Goal: Transaction & Acquisition: Purchase product/service

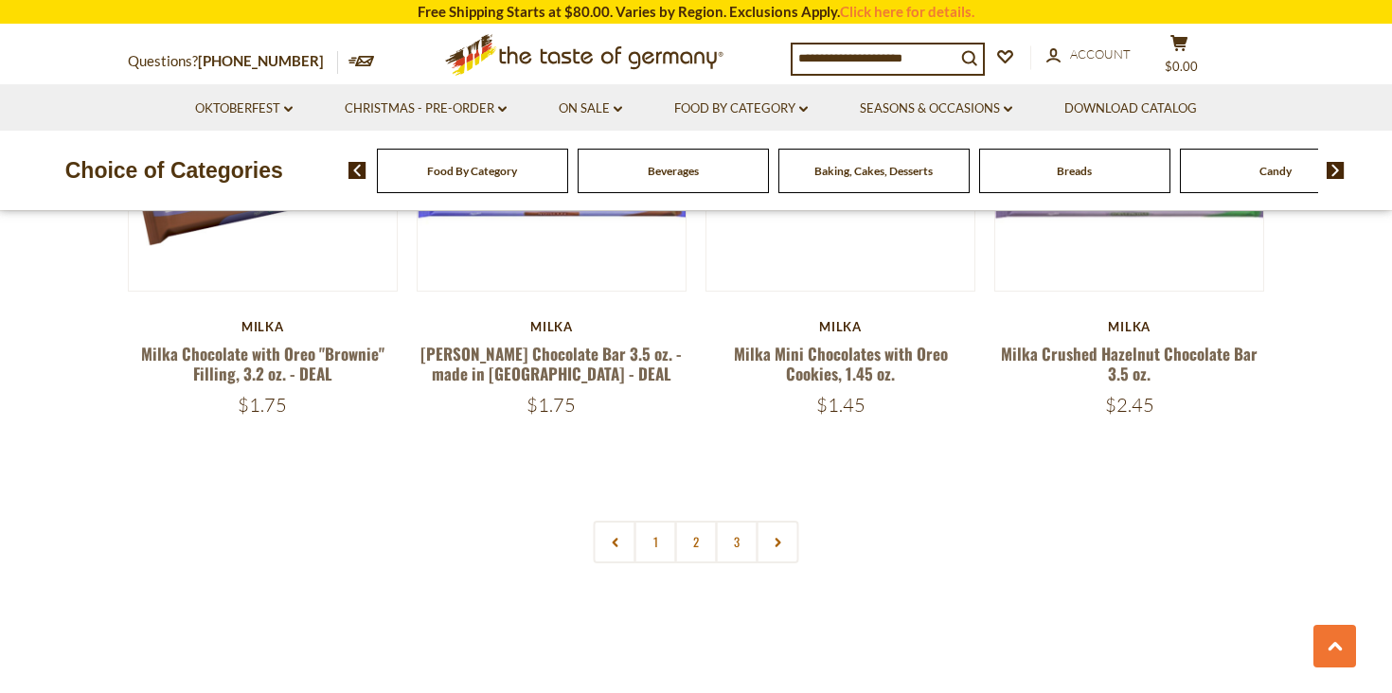
scroll to position [4158, 0]
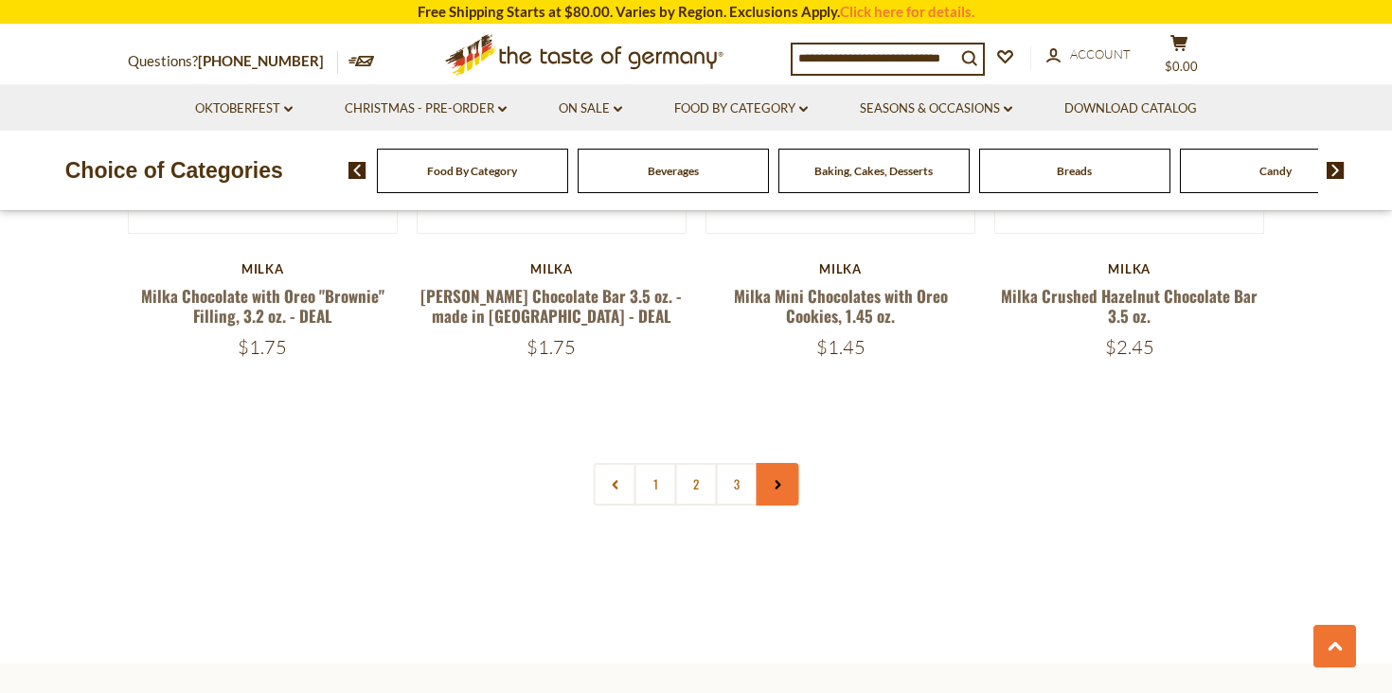
click at [778, 463] on link at bounding box center [778, 484] width 43 height 43
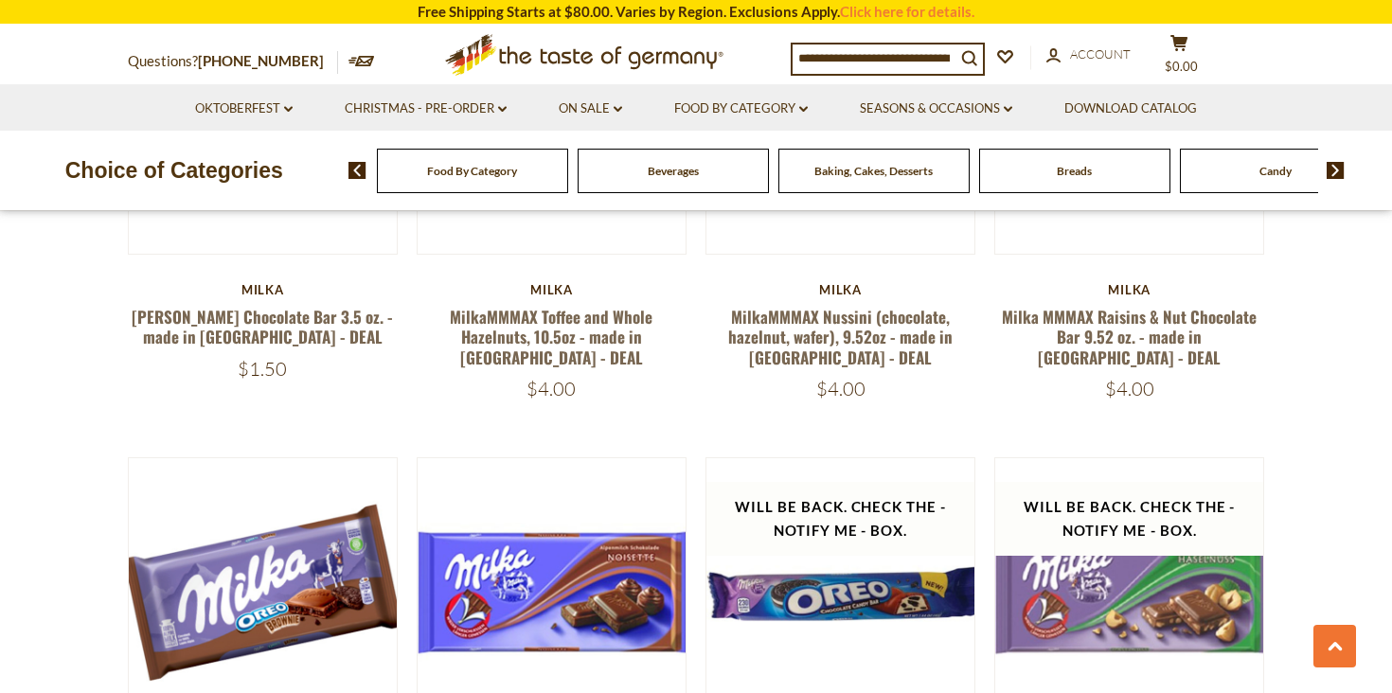
scroll to position [3989, 0]
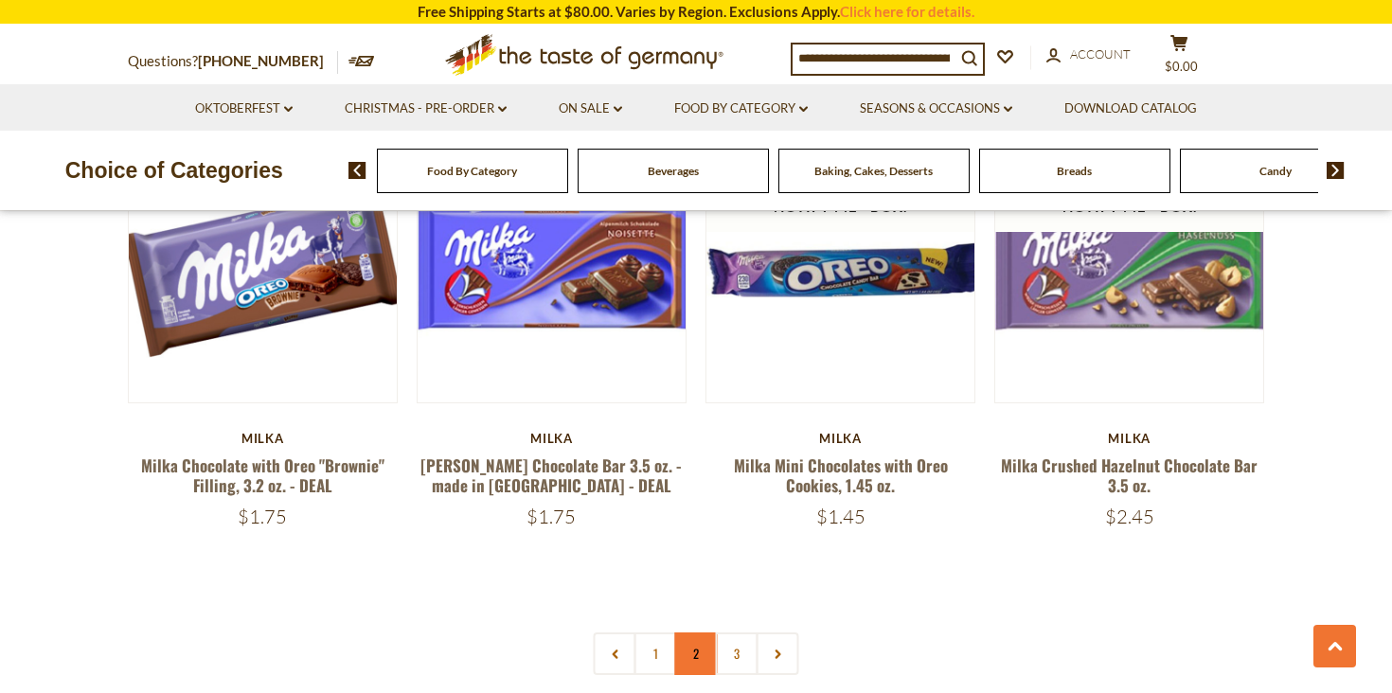
click at [695, 632] on link "2" at bounding box center [696, 653] width 43 height 43
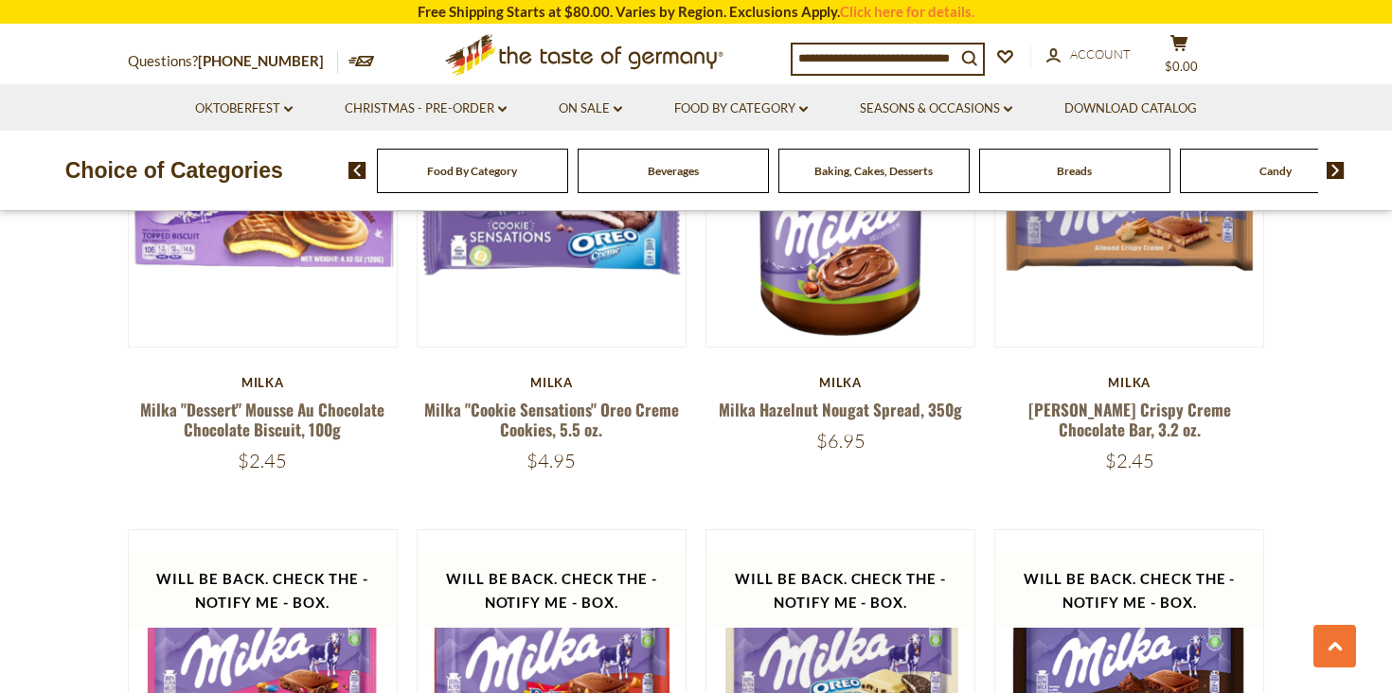
scroll to position [2018, 0]
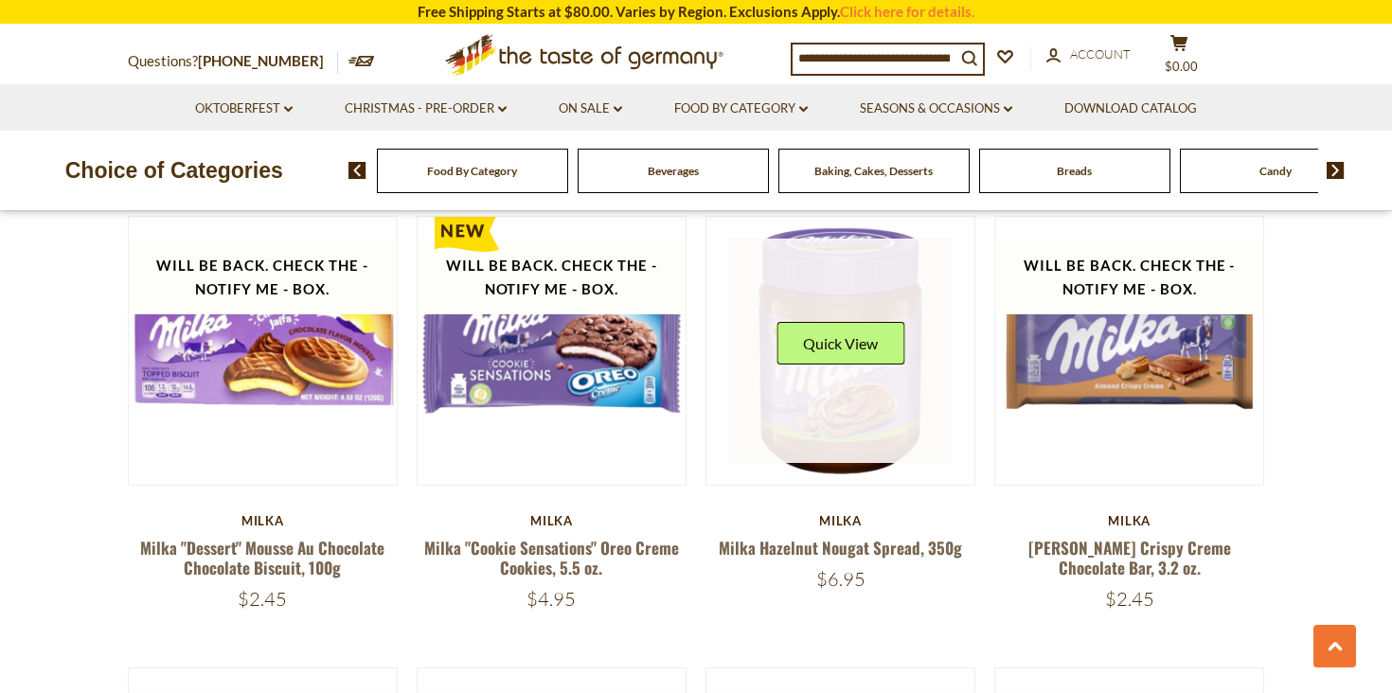
click at [897, 354] on link at bounding box center [840, 351] width 225 height 225
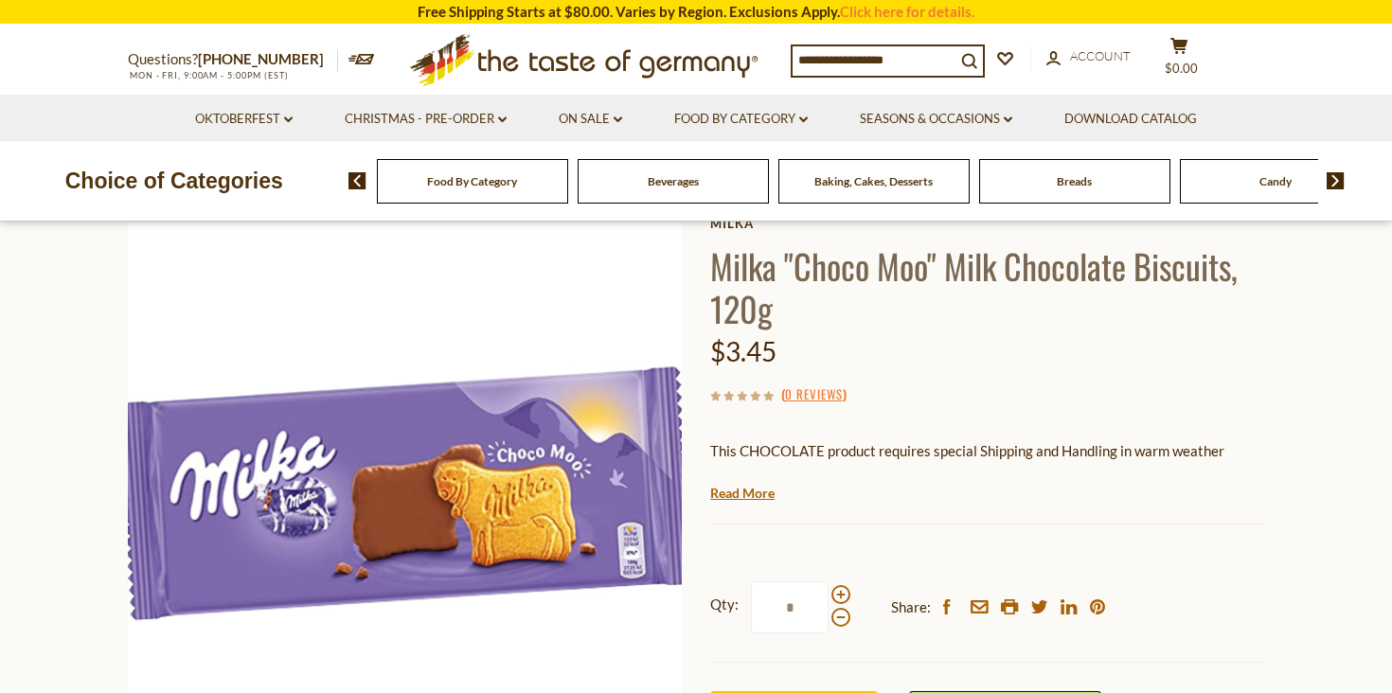
scroll to position [333, 0]
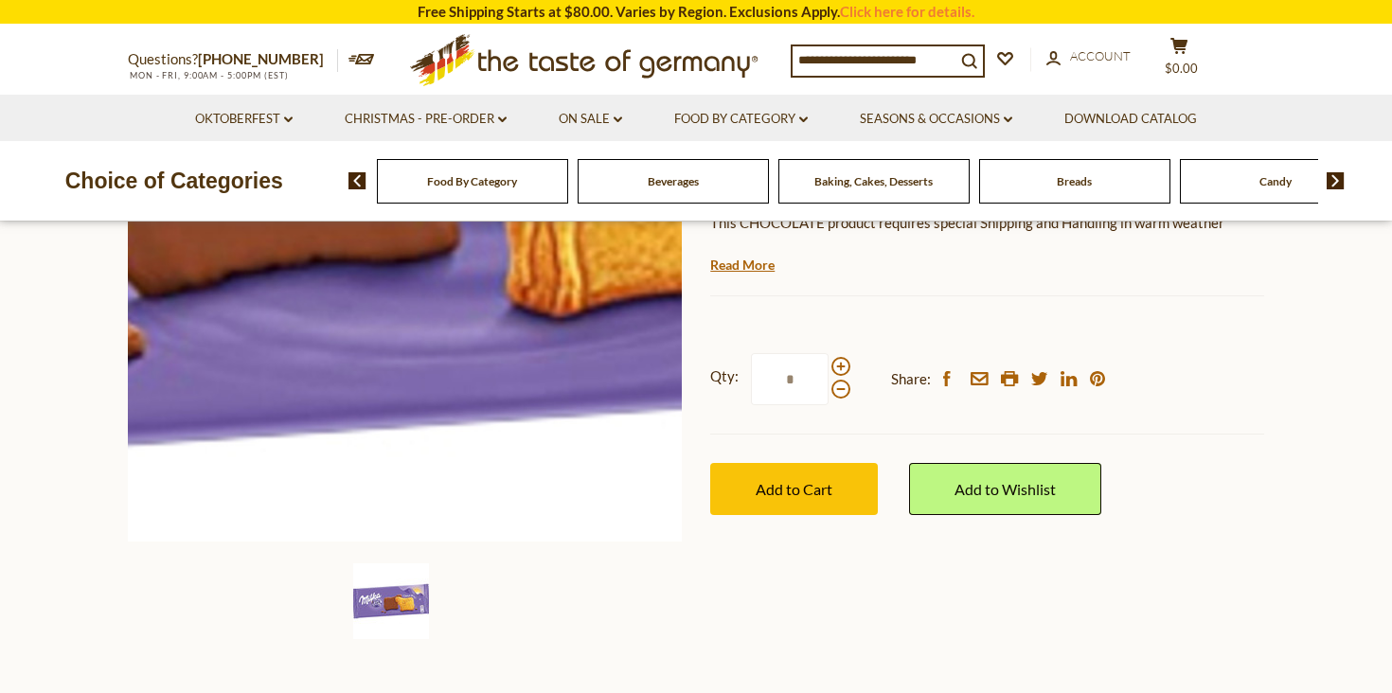
click at [457, 347] on img at bounding box center [405, 265] width 554 height 554
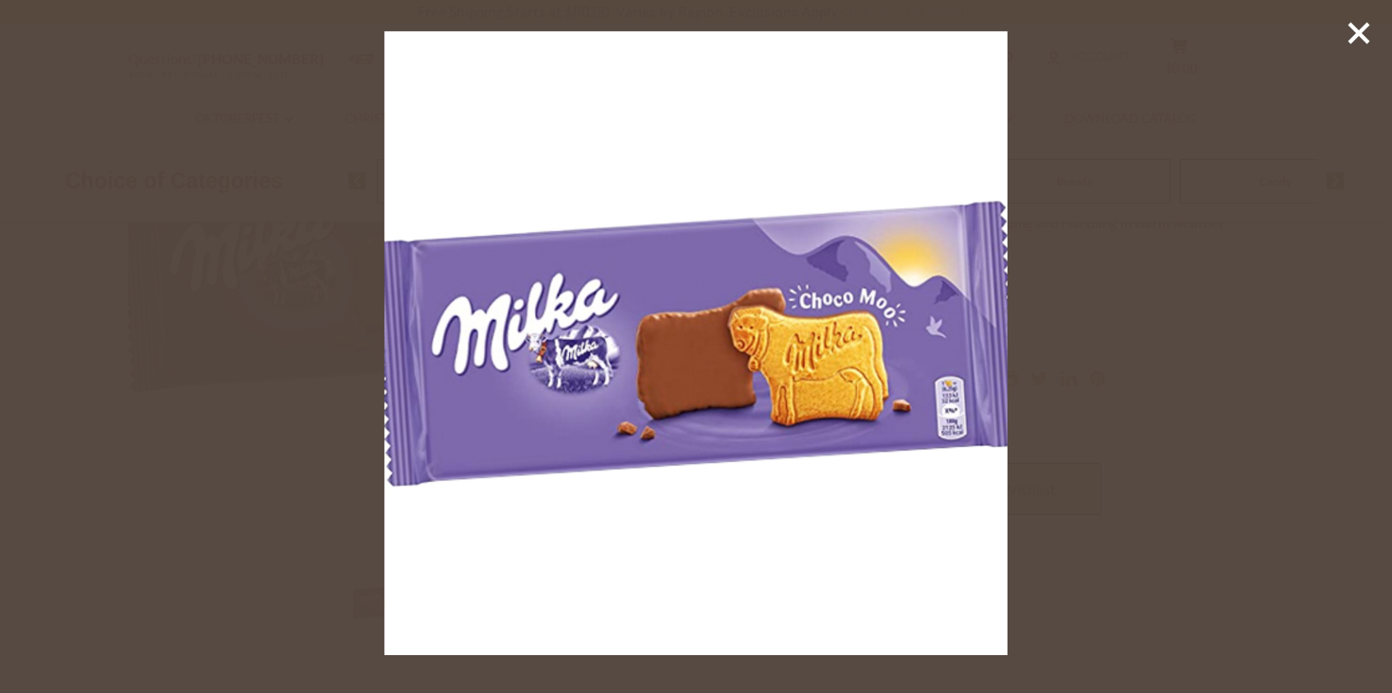
click at [1369, 31] on icon at bounding box center [1358, 33] width 28 height 28
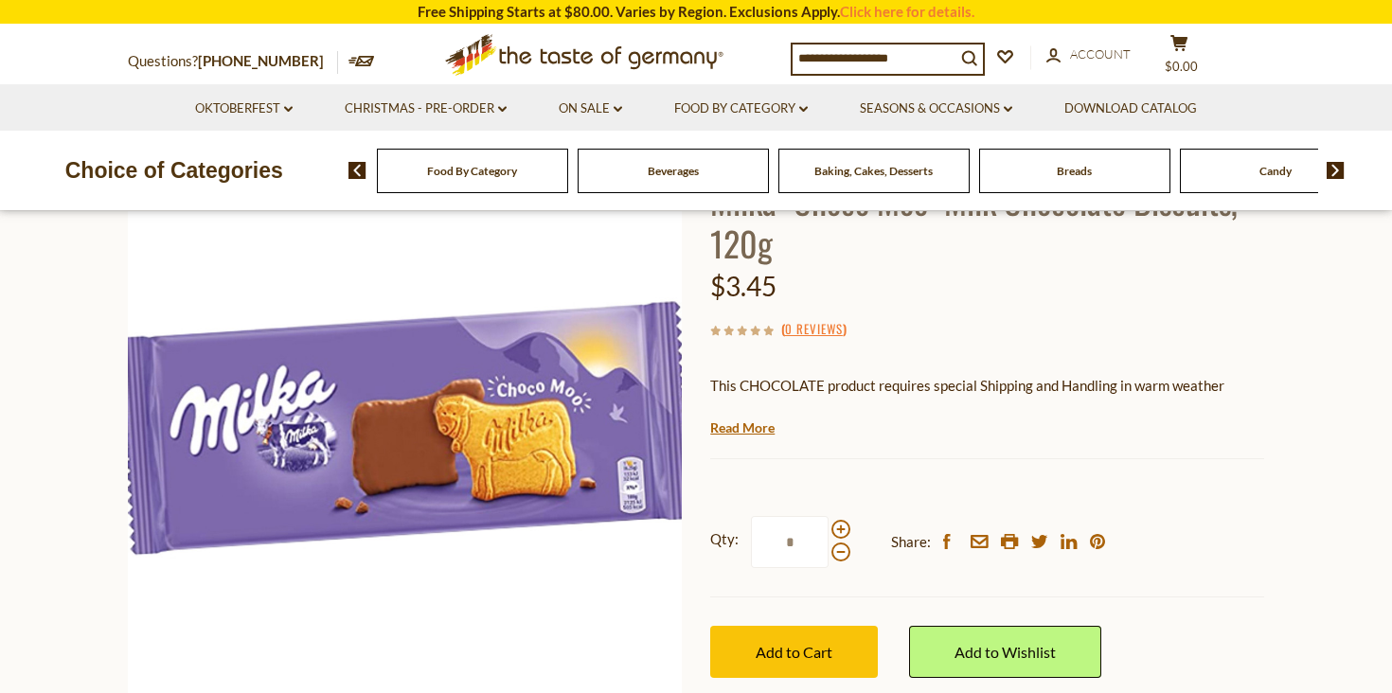
scroll to position [0, 0]
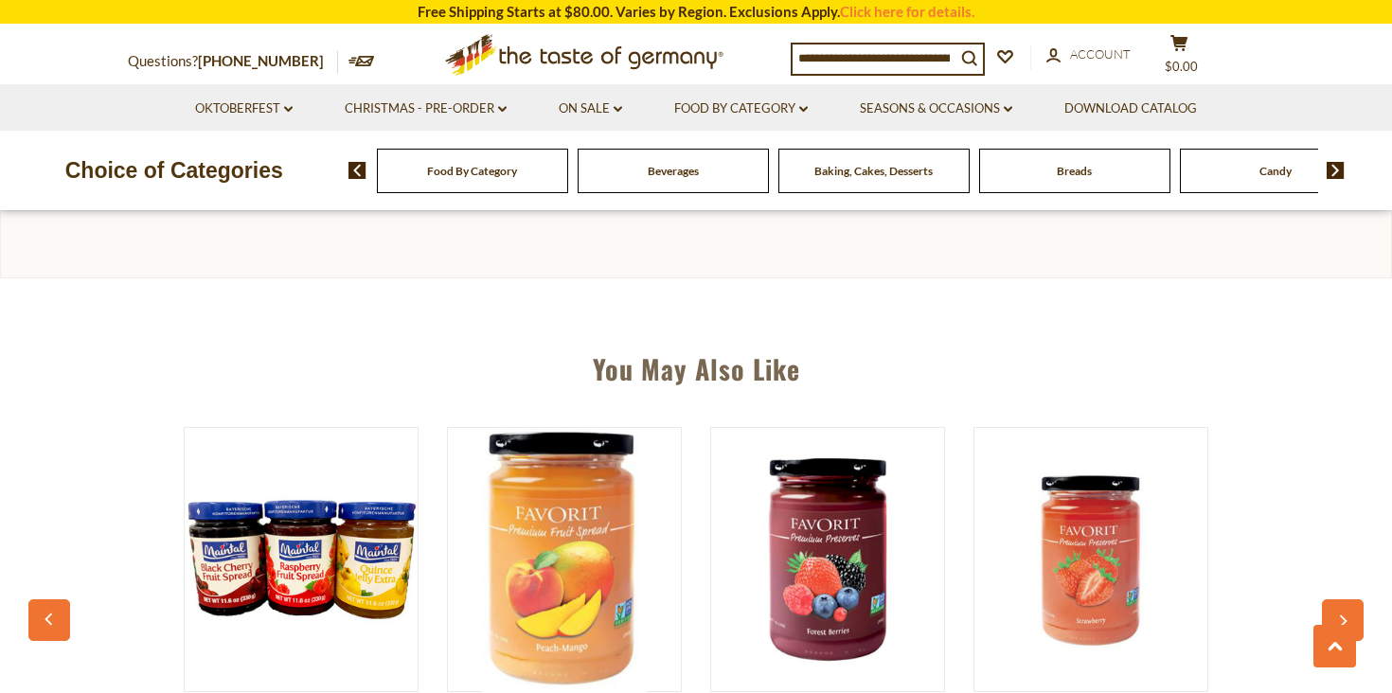
scroll to position [833, 0]
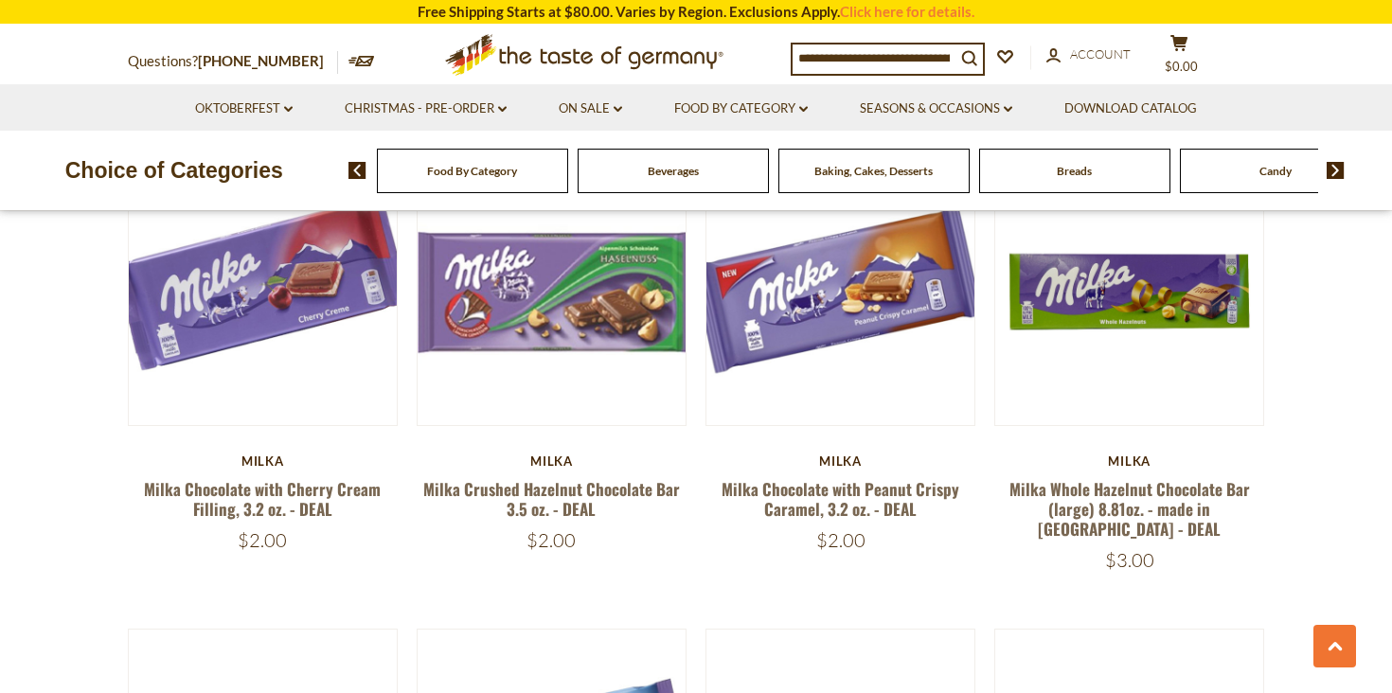
scroll to position [2499, 0]
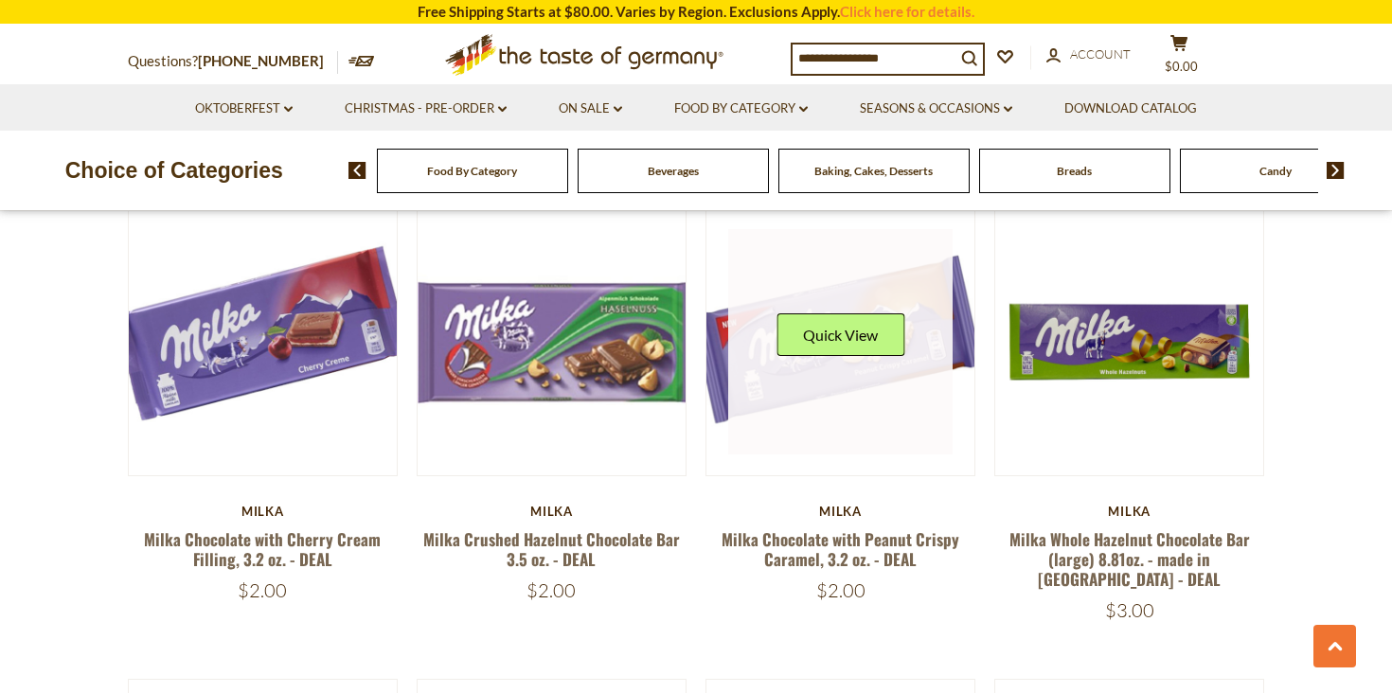
click at [770, 348] on link at bounding box center [840, 341] width 225 height 225
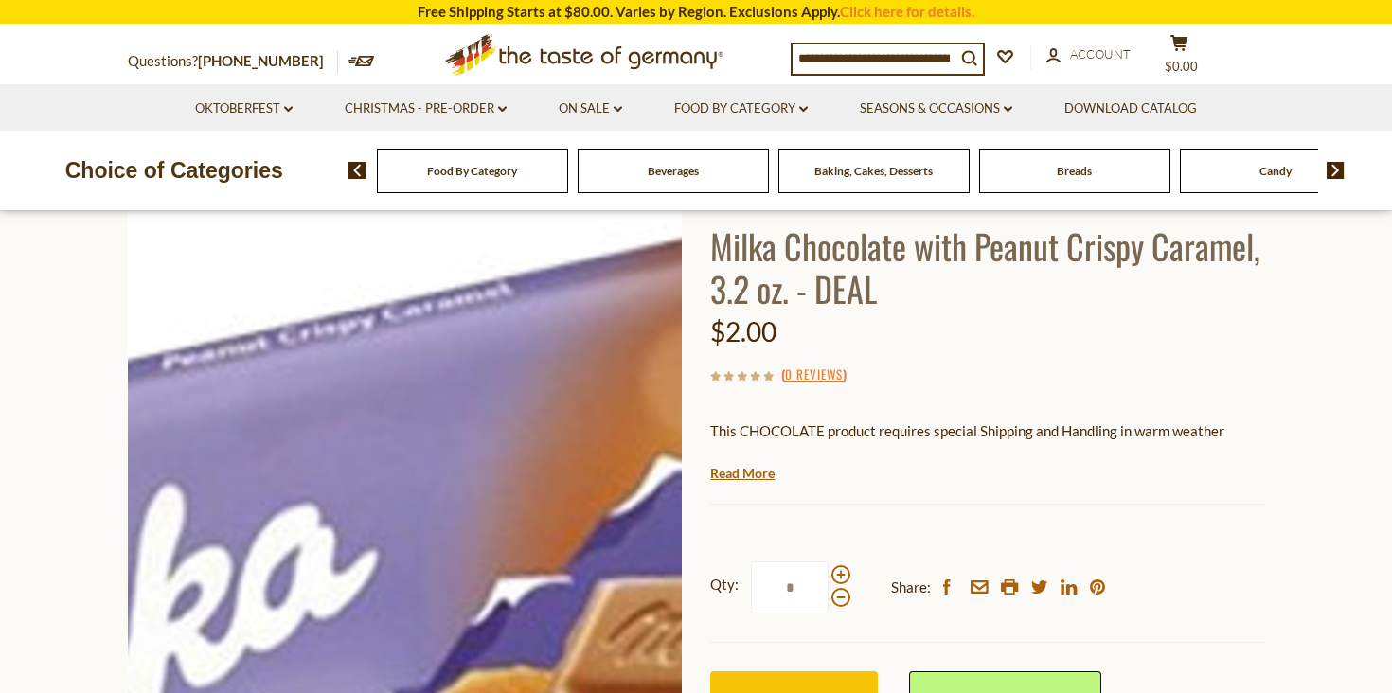
scroll to position [414, 0]
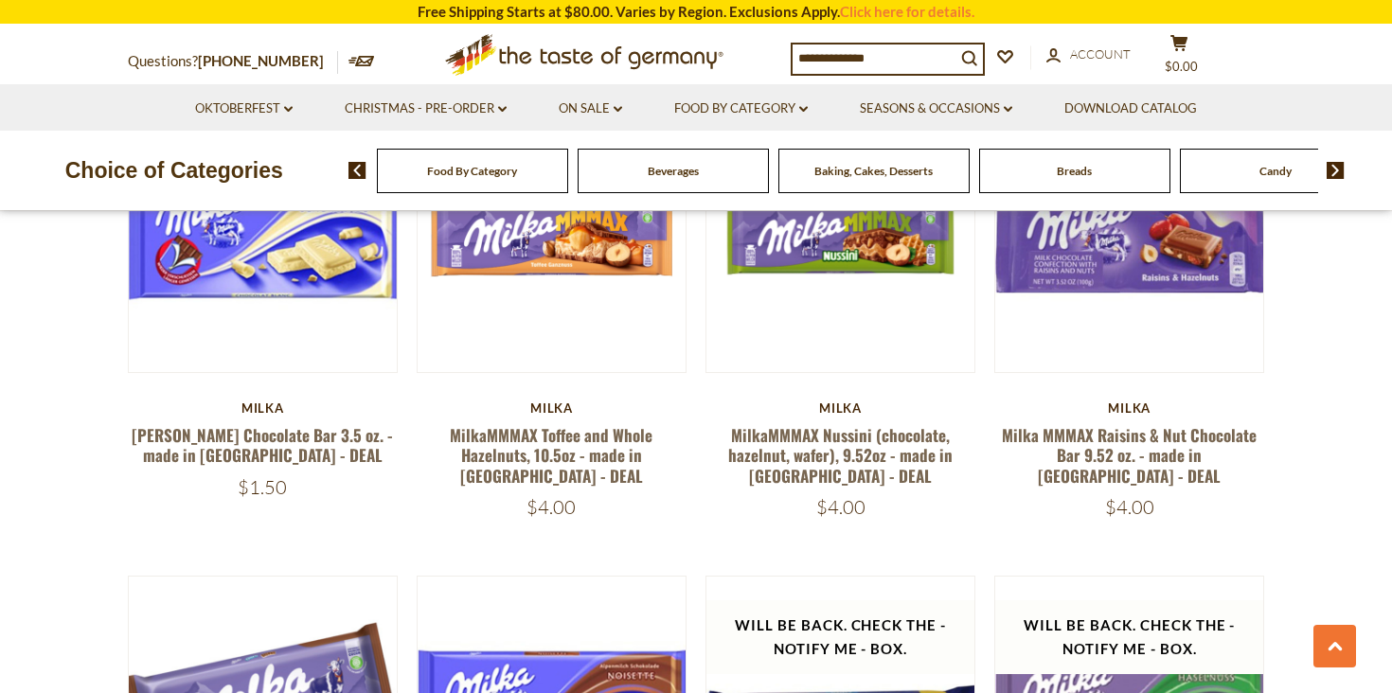
scroll to position [3623, 0]
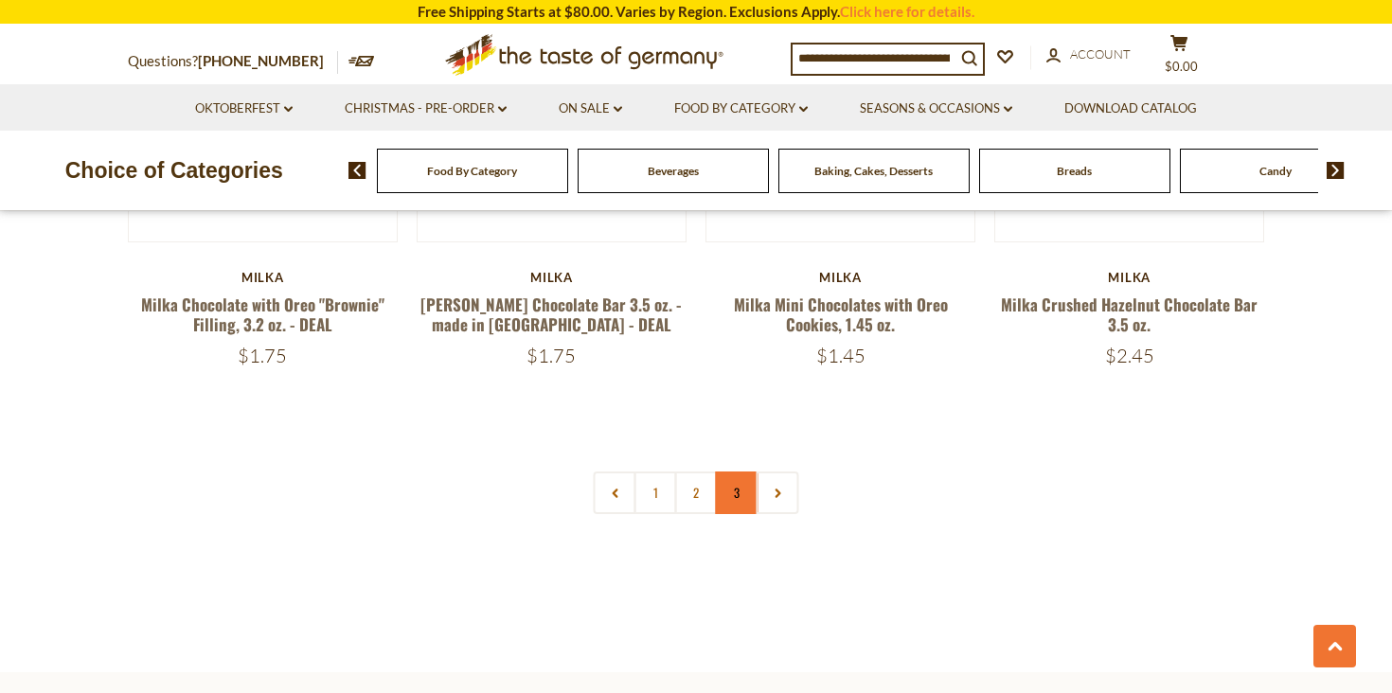
click at [743, 472] on link "3" at bounding box center [737, 493] width 43 height 43
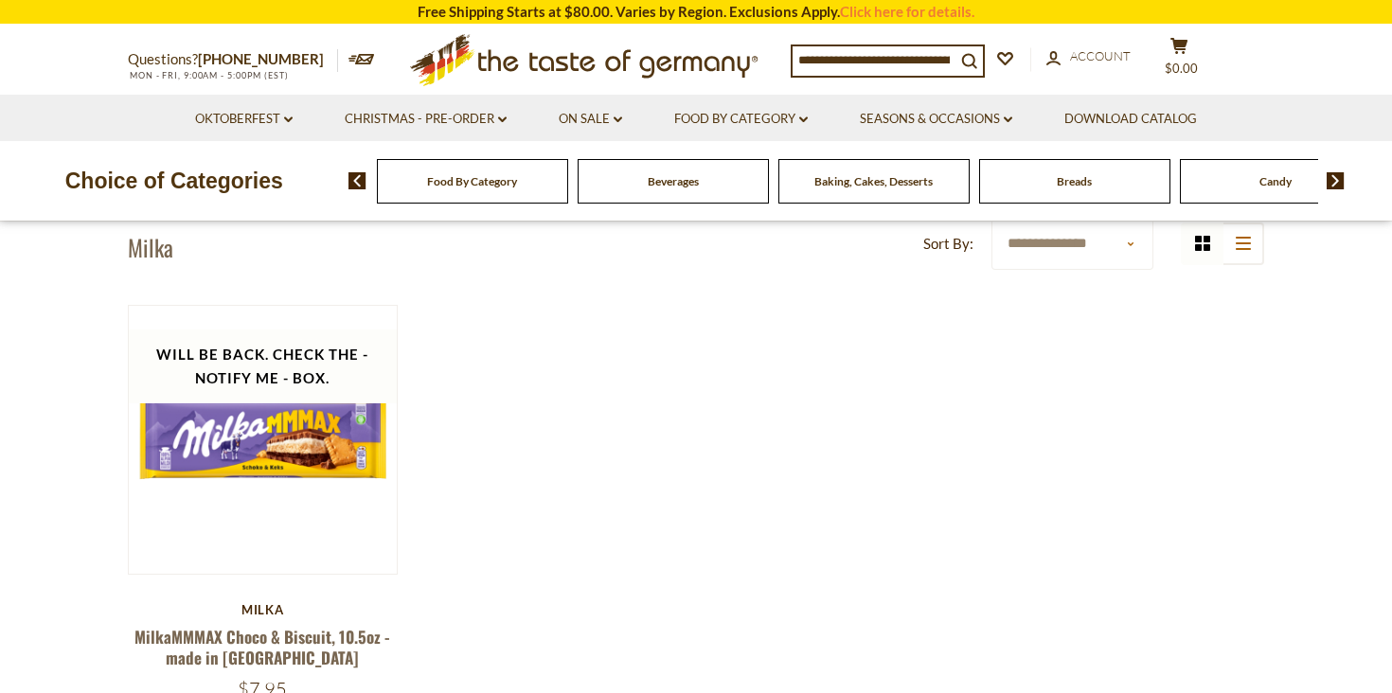
scroll to position [90, 0]
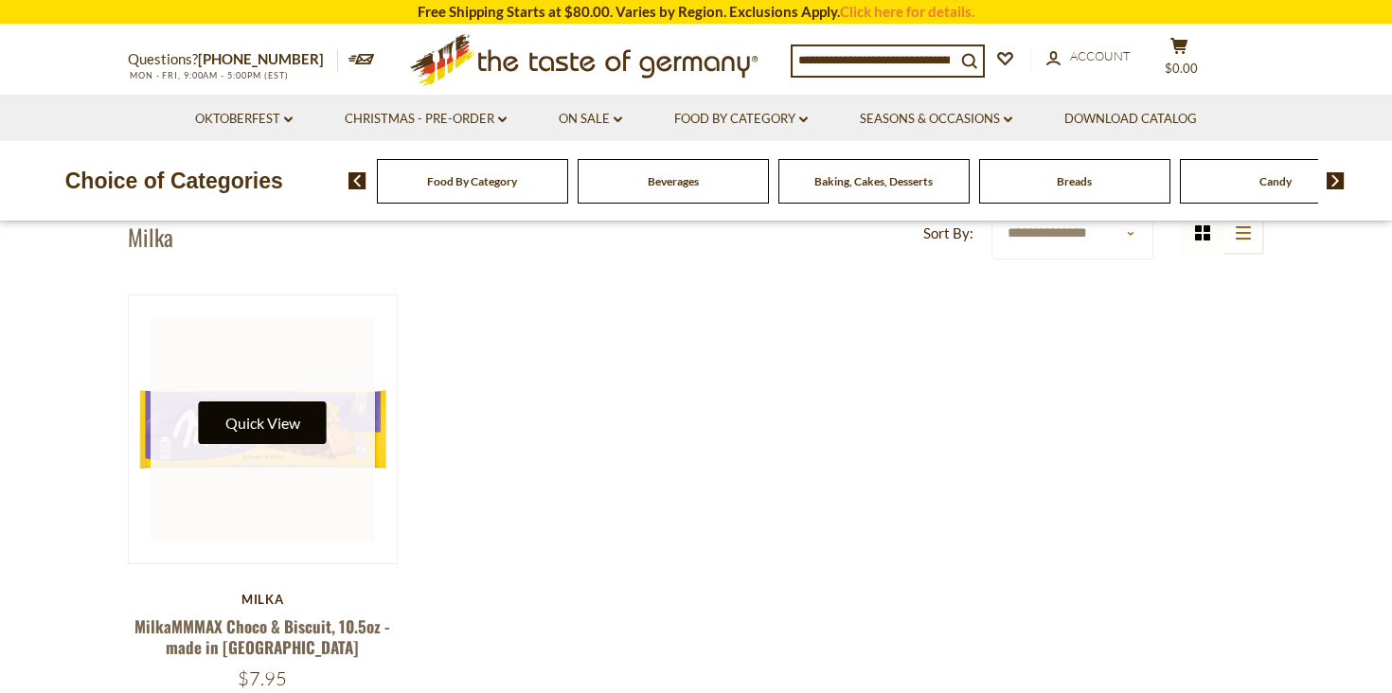
click at [254, 437] on button "Quick View" at bounding box center [263, 422] width 128 height 43
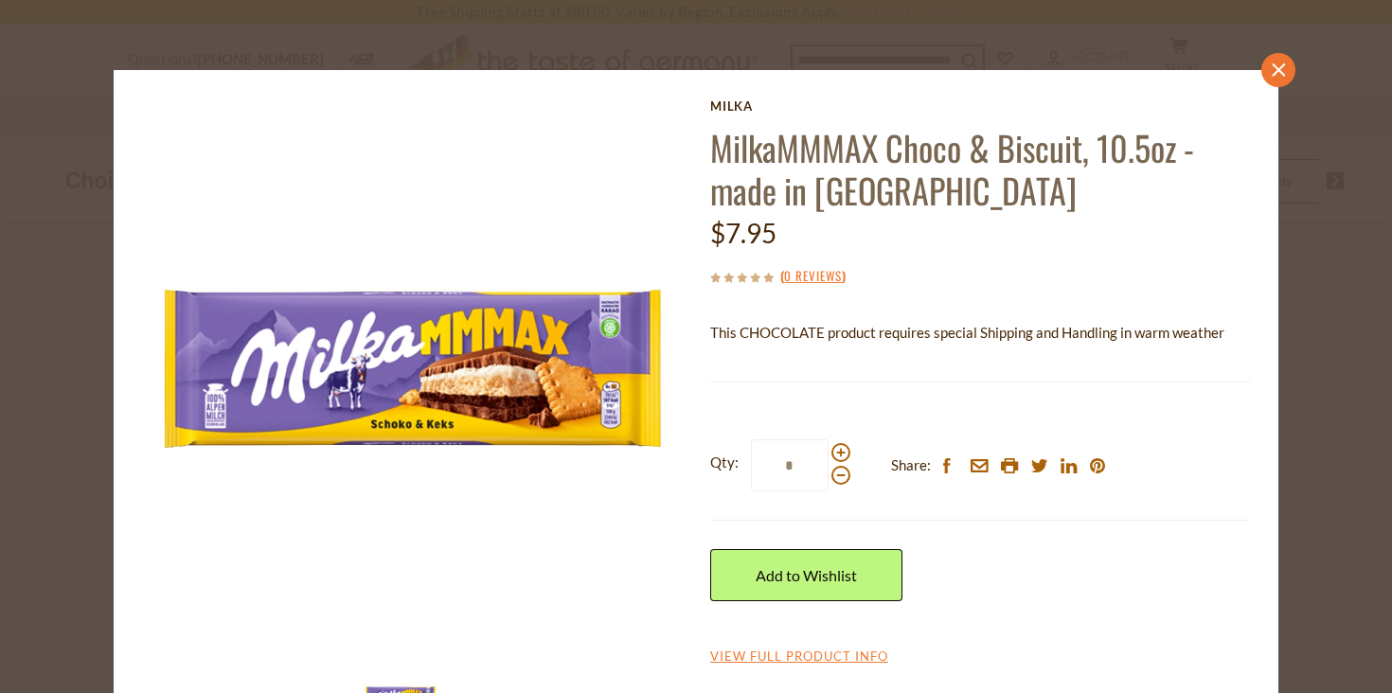
click at [1291, 71] on link "close" at bounding box center [1278, 70] width 34 height 34
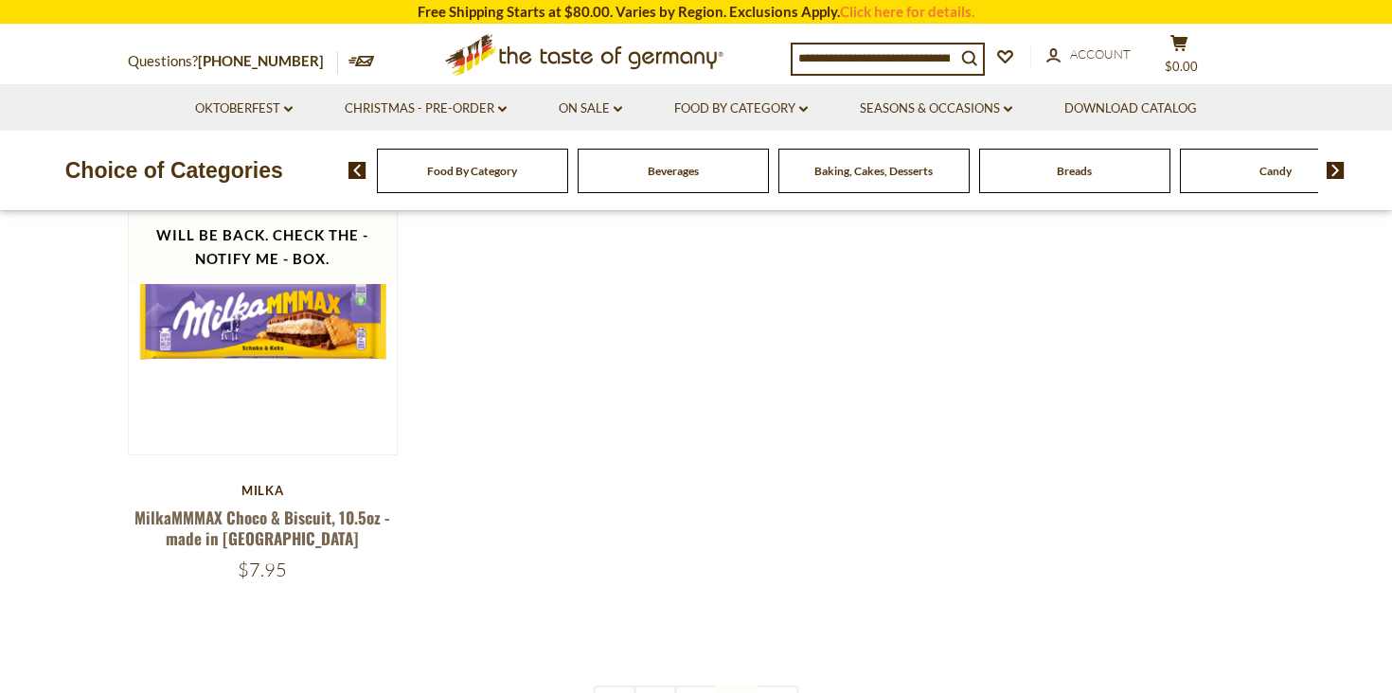
scroll to position [292, 0]
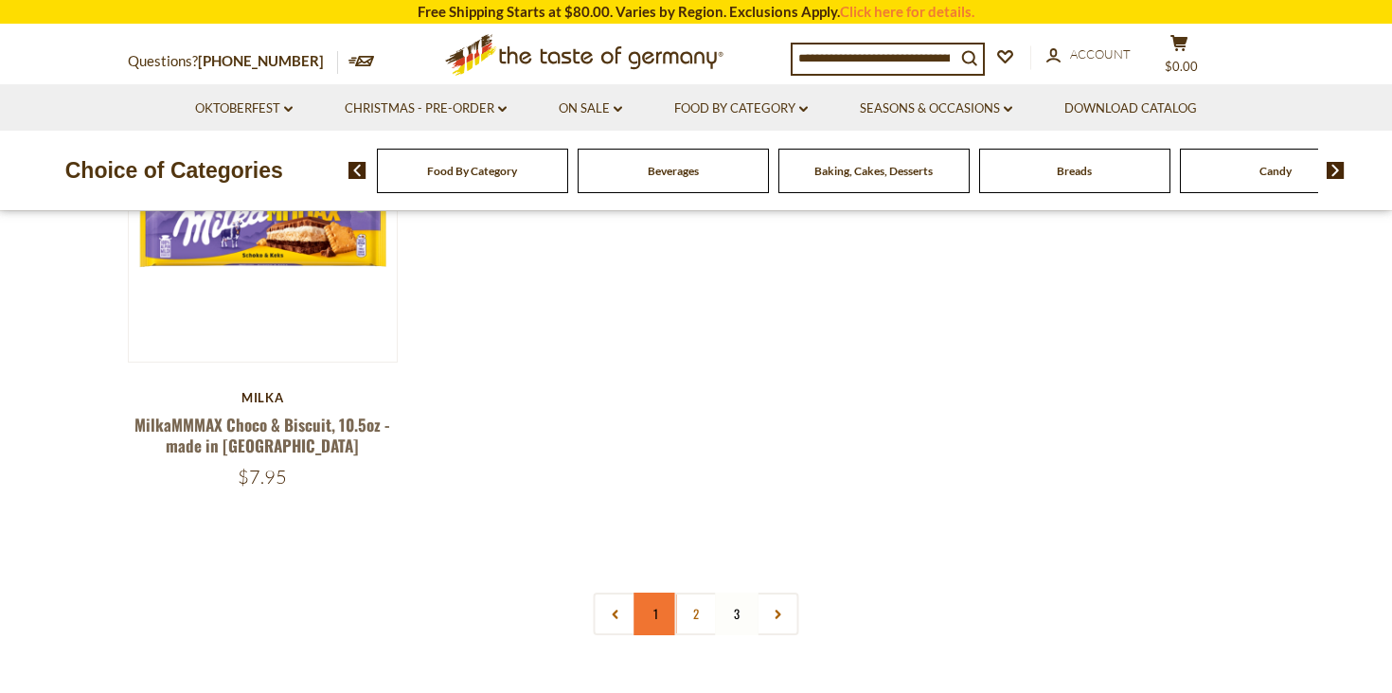
click at [651, 615] on link "1" at bounding box center [655, 614] width 43 height 43
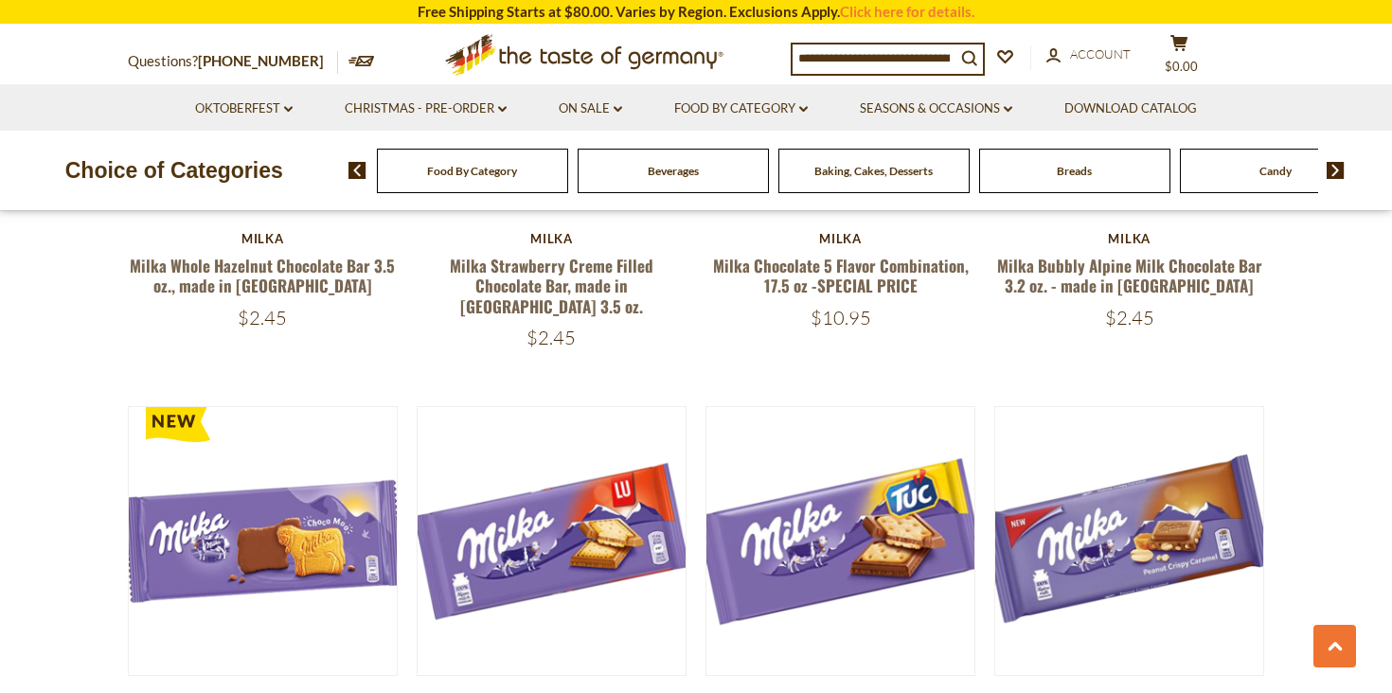
scroll to position [1071, 0]
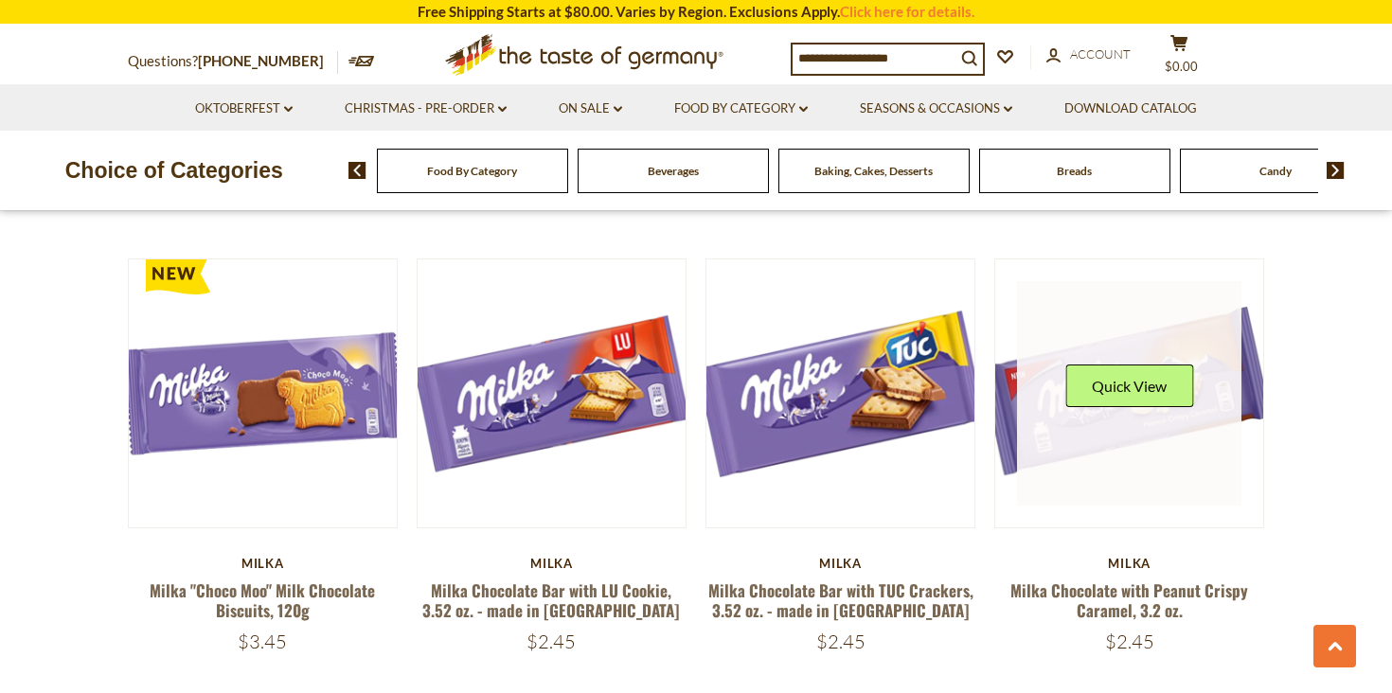
click at [1118, 419] on link at bounding box center [1129, 393] width 225 height 225
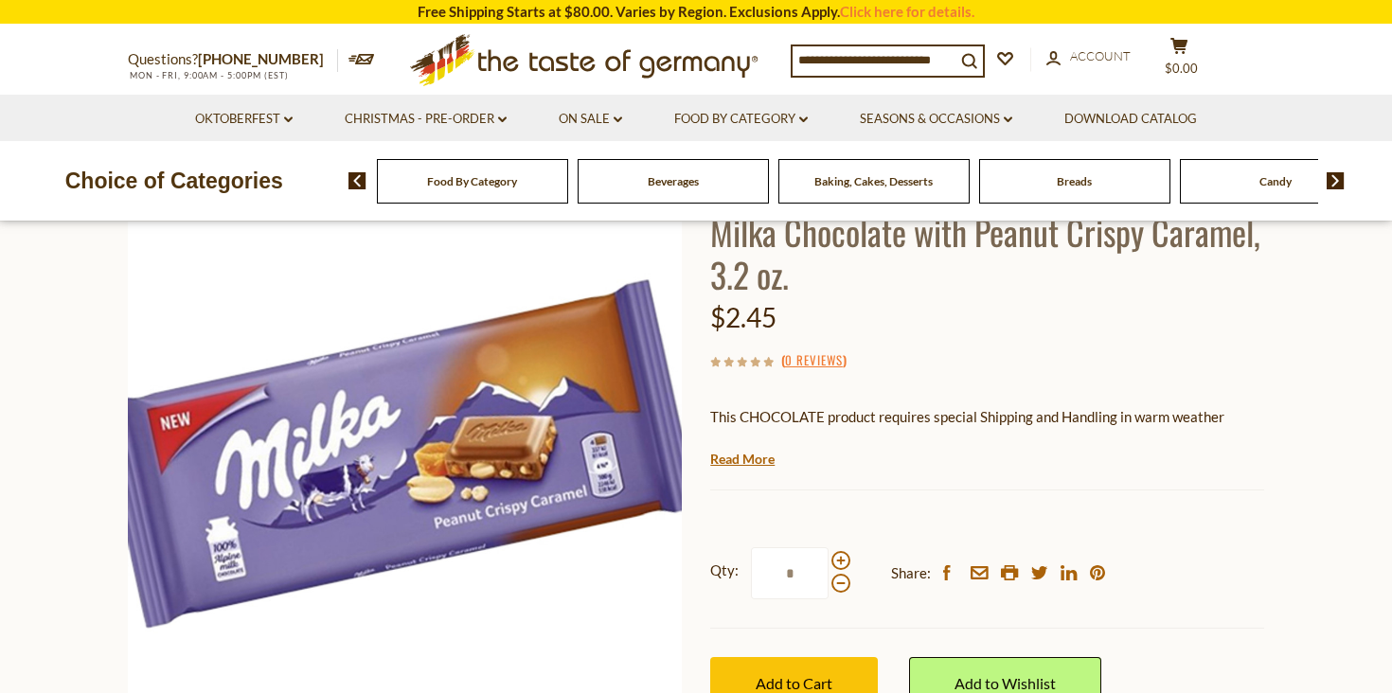
scroll to position [380, 0]
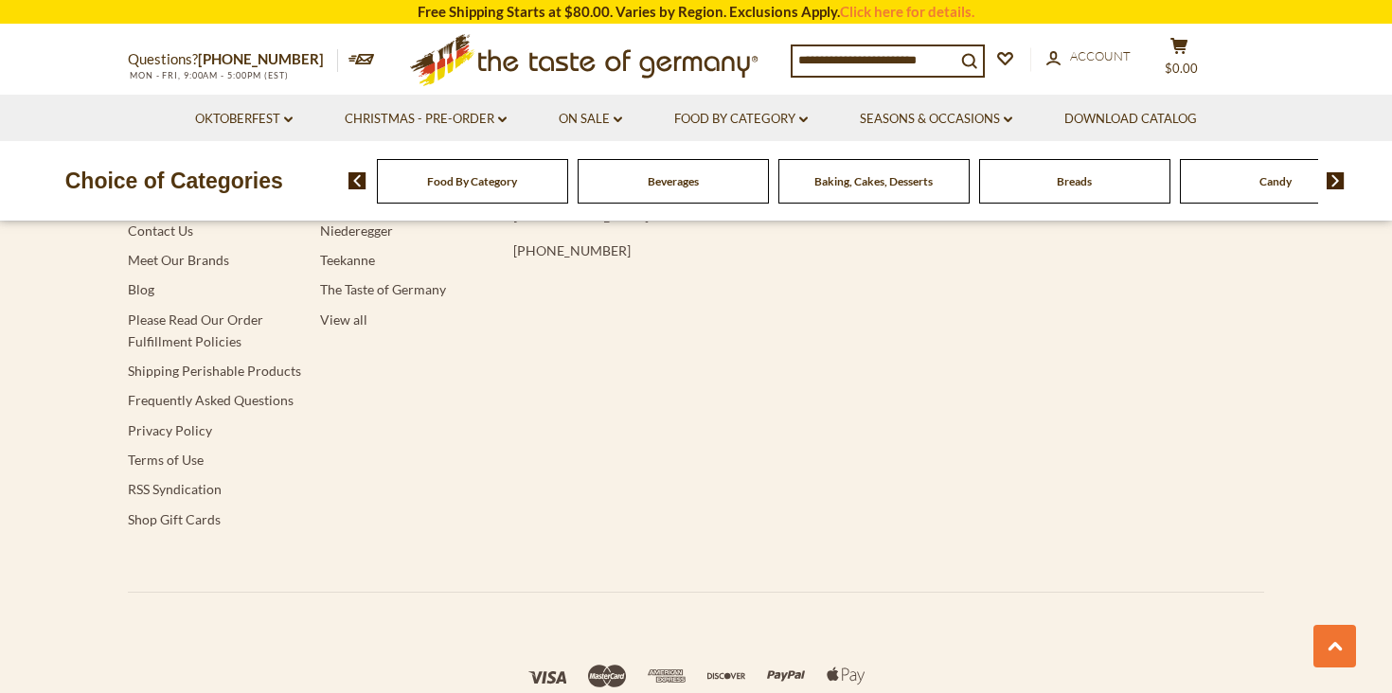
scroll to position [4944, 0]
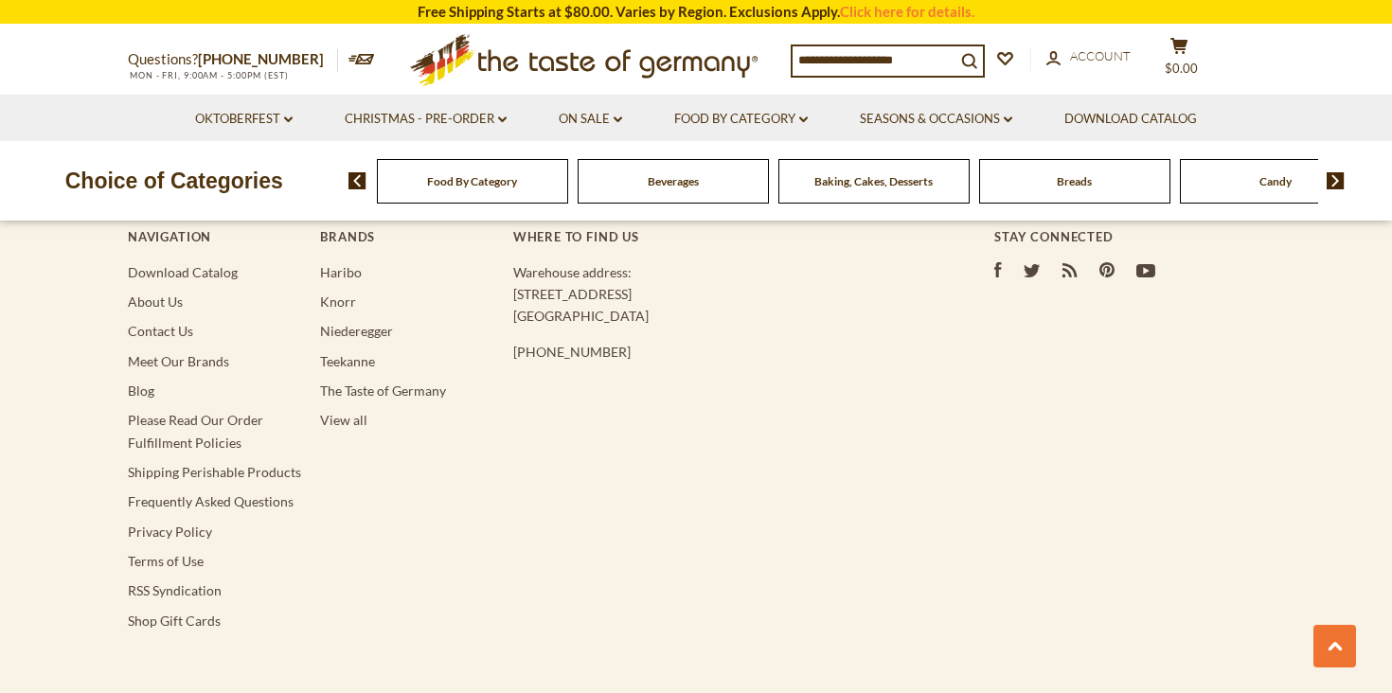
click at [817, 451] on div "Navigation Download Catalog About Us Contact Us Meet Our Brands Blog Please Rea…" at bounding box center [696, 442] width 1136 height 502
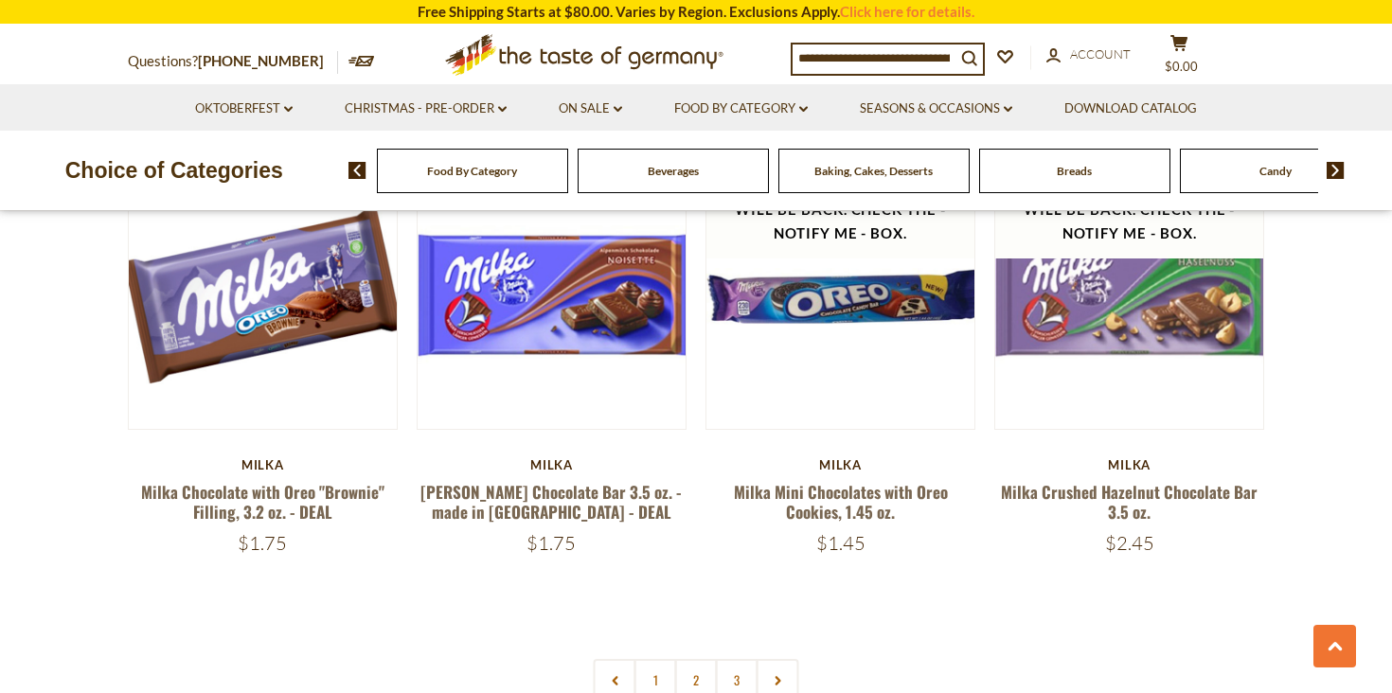
scroll to position [3947, 0]
